Goal: Information Seeking & Learning: Learn about a topic

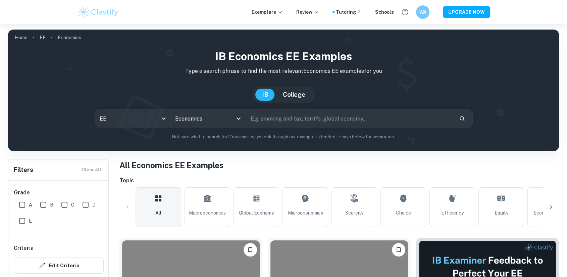
click at [290, 122] on input "text" at bounding box center [350, 118] width 208 height 19
type input "r"
type input "tariffs"
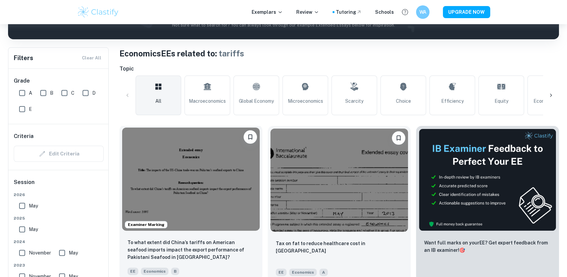
scroll to position [149, 0]
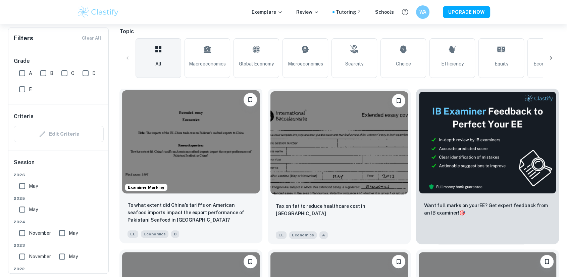
click at [237, 171] on img at bounding box center [191, 141] width 138 height 103
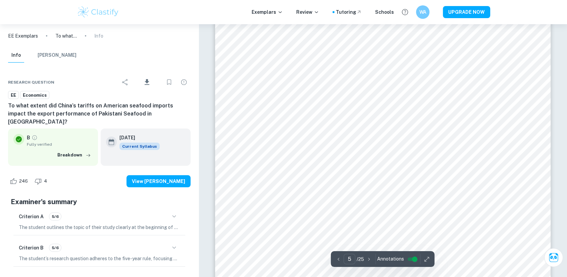
scroll to position [2042, 0]
type input "6"
